Goal: Transaction & Acquisition: Book appointment/travel/reservation

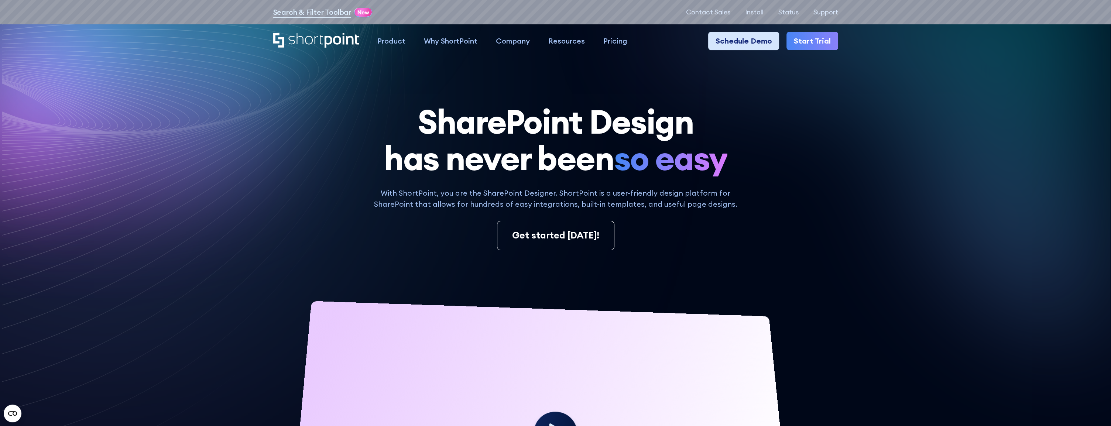
click at [752, 45] on link "Schedule Demo" at bounding box center [743, 41] width 71 height 18
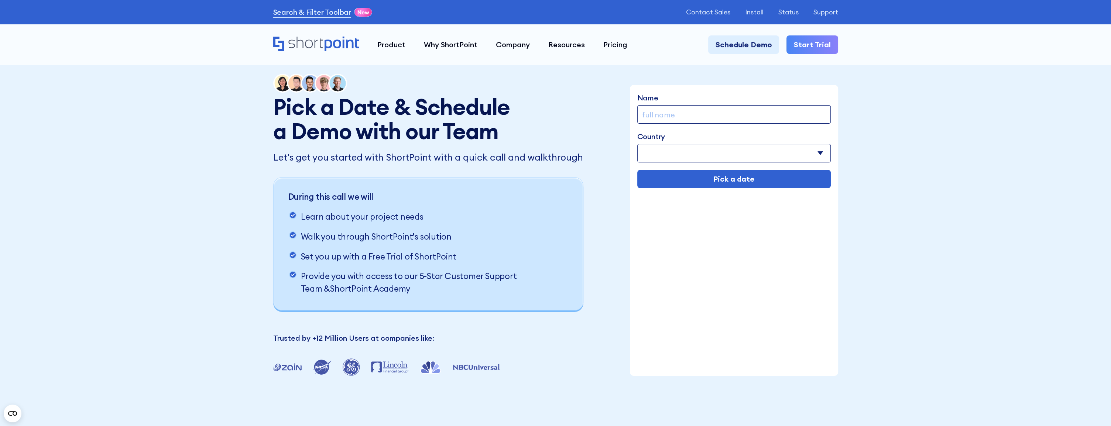
click at [691, 107] on input "Name" at bounding box center [733, 114] width 193 height 18
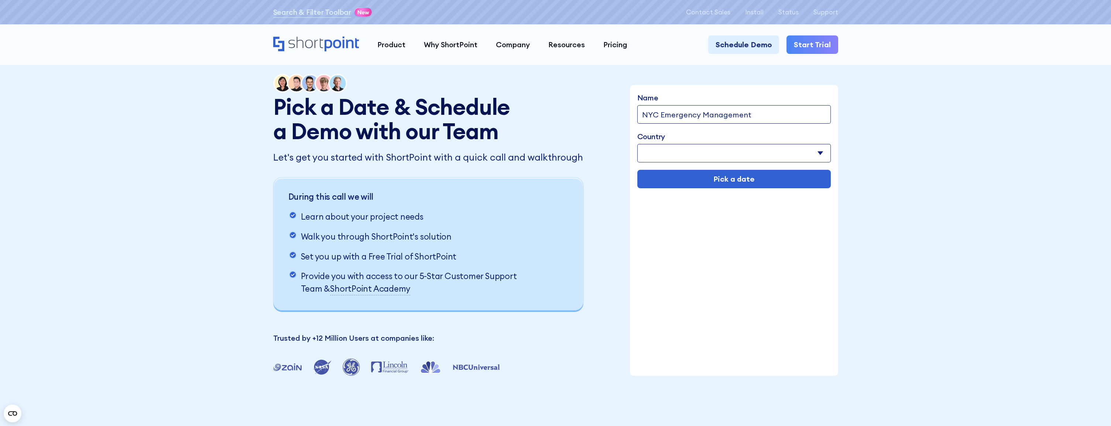
type input "NYC Emergency Management"
click at [818, 151] on select "Afghanistan Albania Algeria American Samoa Andorra Angola Anguilla Argentina Ar…" at bounding box center [733, 153] width 193 height 18
select select "United States"
click at [637, 144] on select "Afghanistan Albania Algeria American Samoa Andorra Angola Anguilla Argentina Ar…" at bounding box center [733, 153] width 193 height 18
click at [771, 182] on input "Pick a date" at bounding box center [733, 179] width 193 height 18
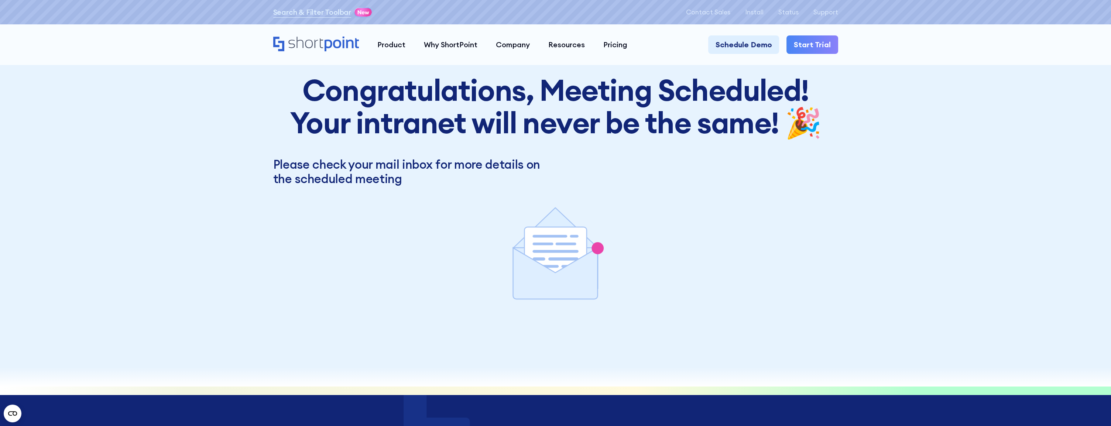
click at [623, 173] on p "Please check your mail inbox for more details on the scheduled meeting" at bounding box center [555, 171] width 565 height 29
